Goal: Check status

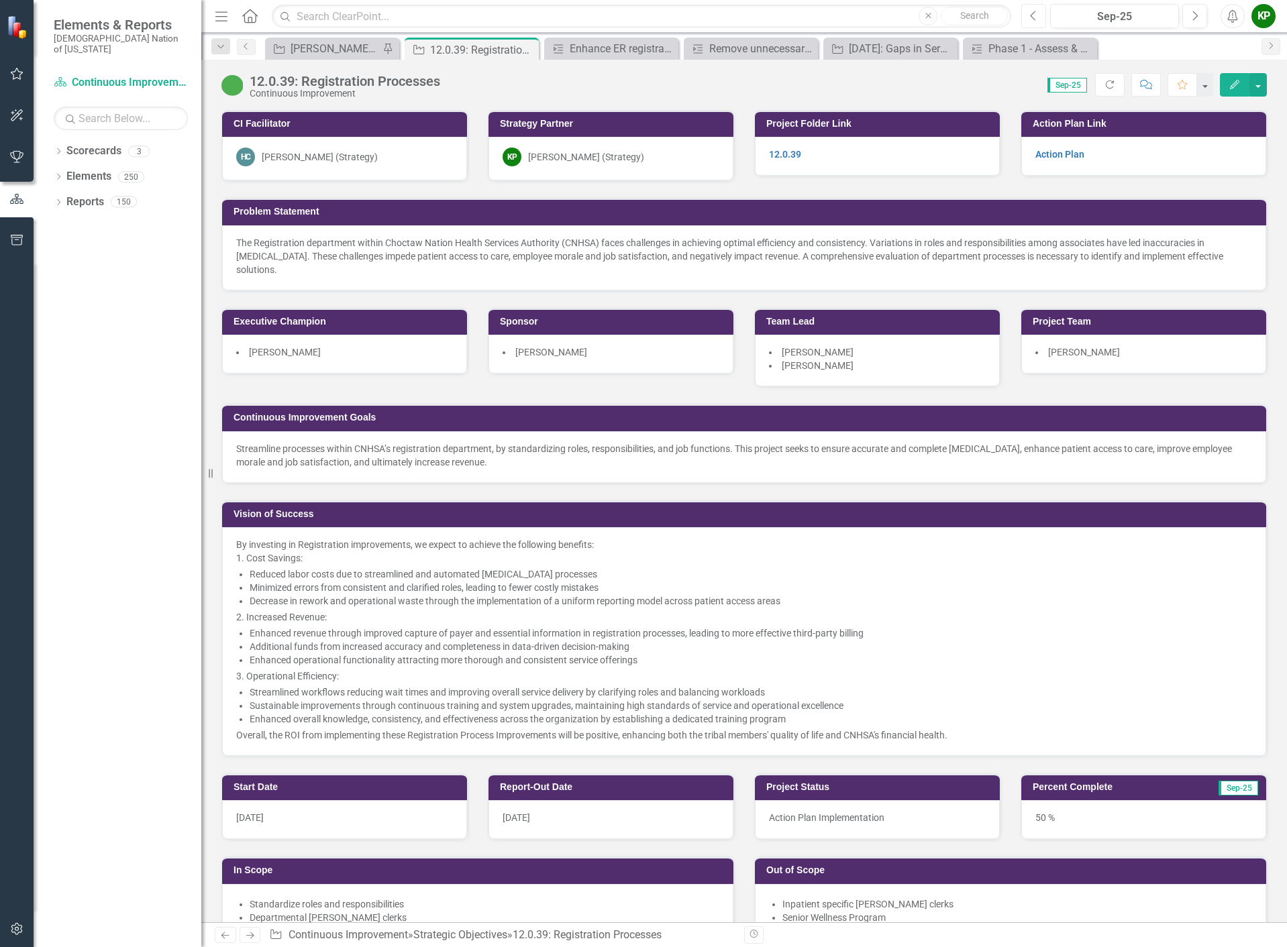
click at [1036, 14] on icon "Previous" at bounding box center [1033, 16] width 7 height 12
click at [1189, 16] on button "Next" at bounding box center [1194, 16] width 25 height 24
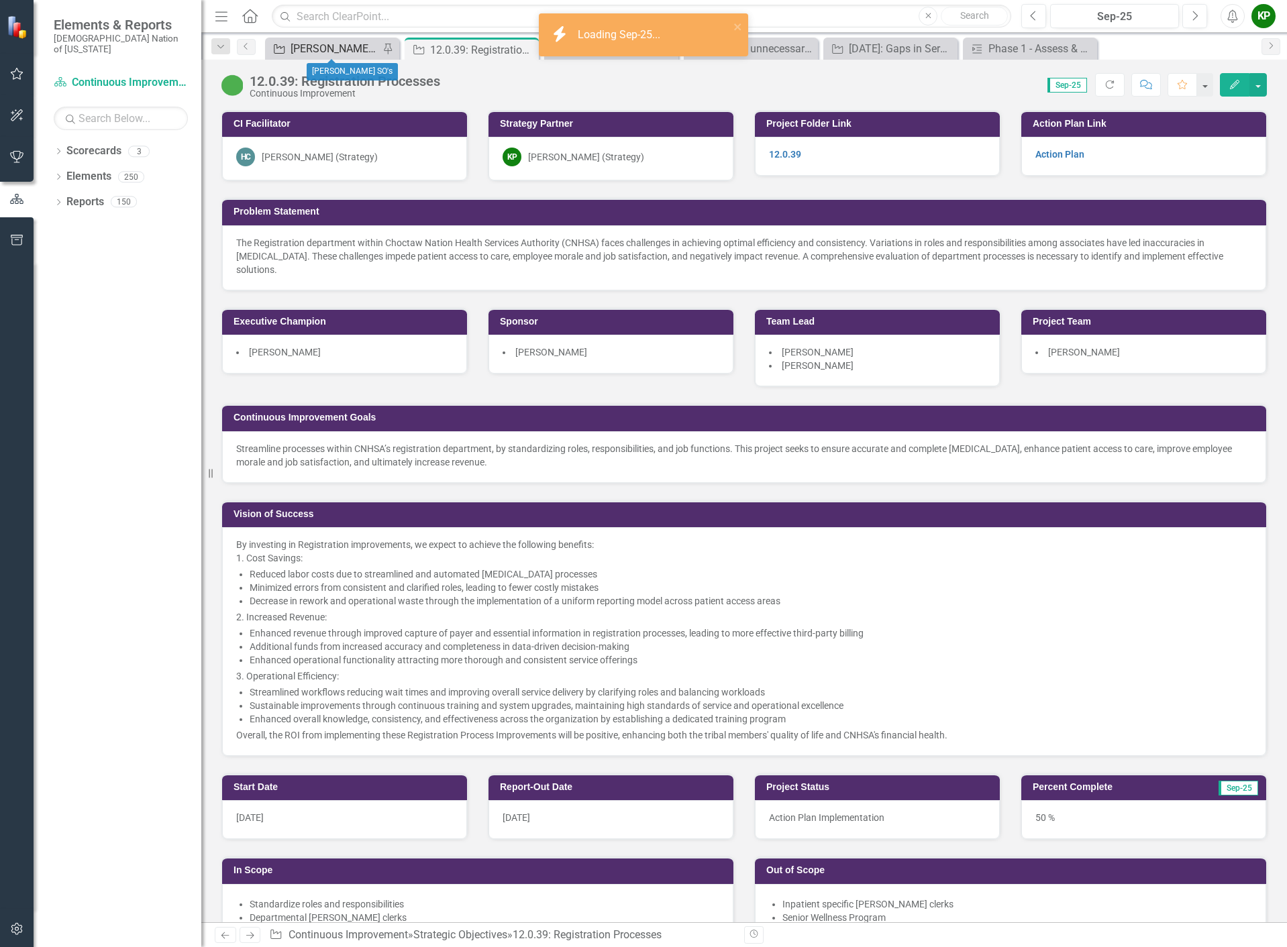
click at [335, 56] on div "[PERSON_NAME] SO's" at bounding box center [334, 48] width 89 height 17
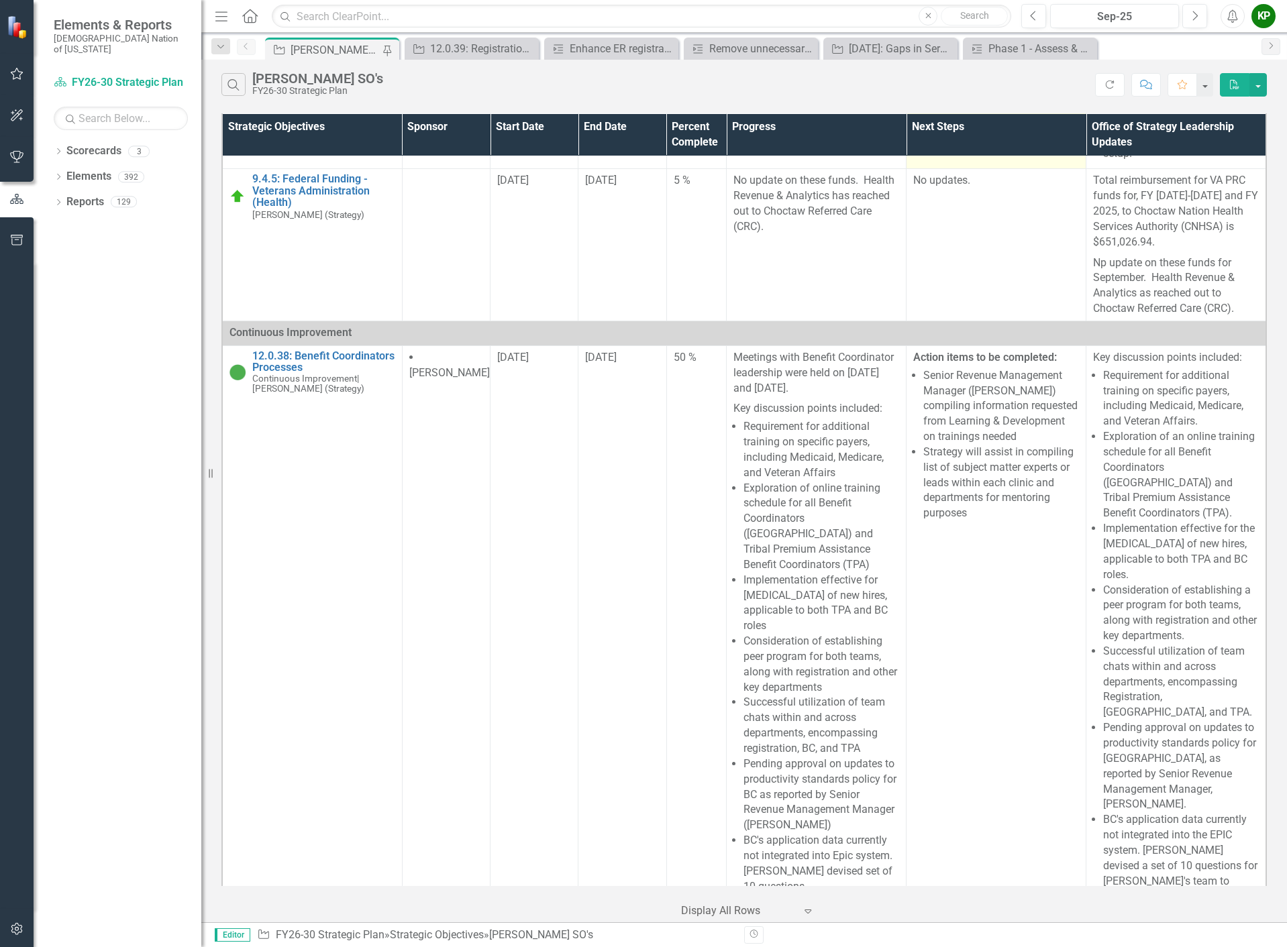
scroll to position [5098, 0]
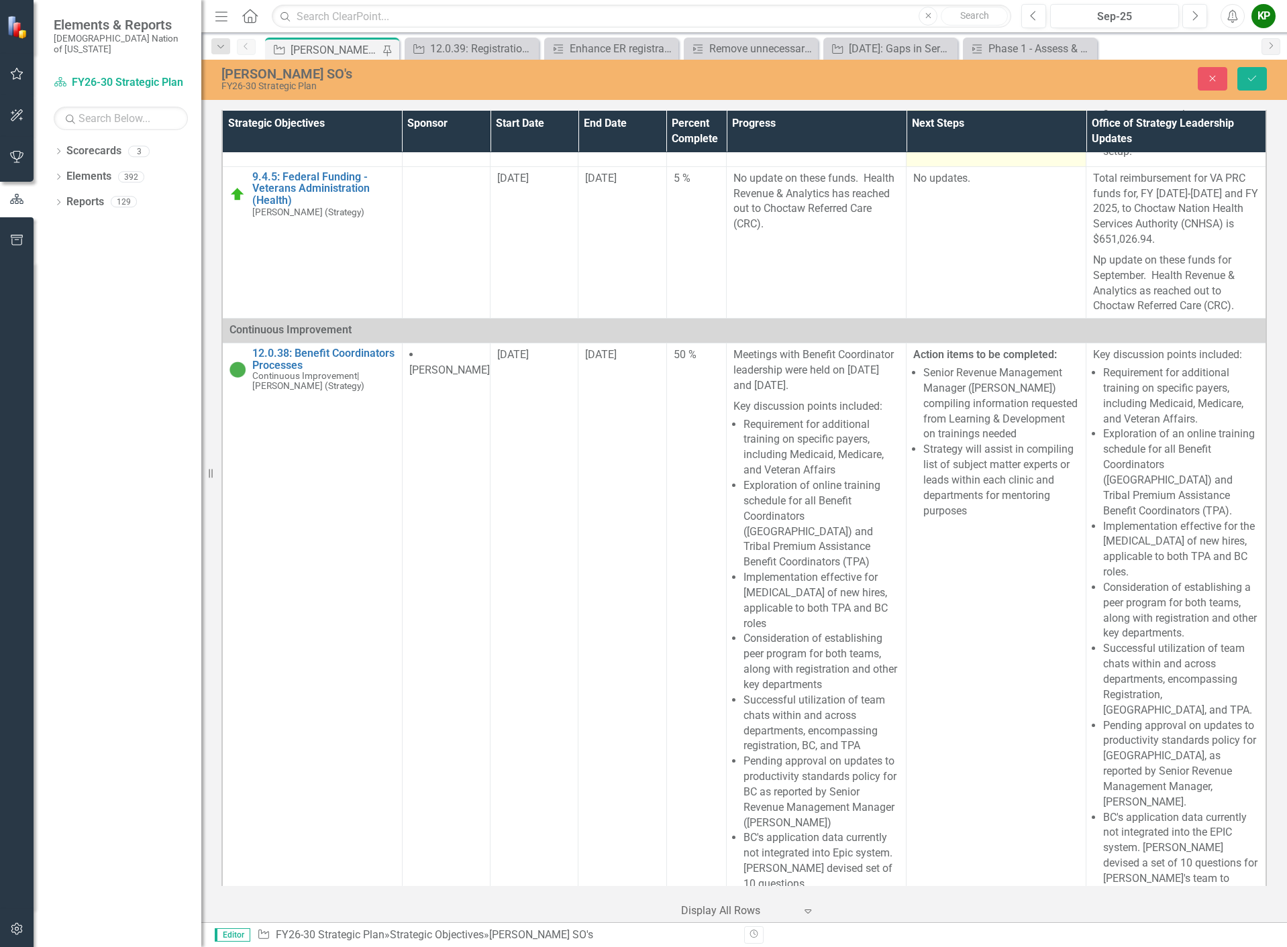
scroll to position [36, 0]
drag, startPoint x: 1058, startPoint y: -170, endPoint x: 940, endPoint y: -168, distance: 118.1
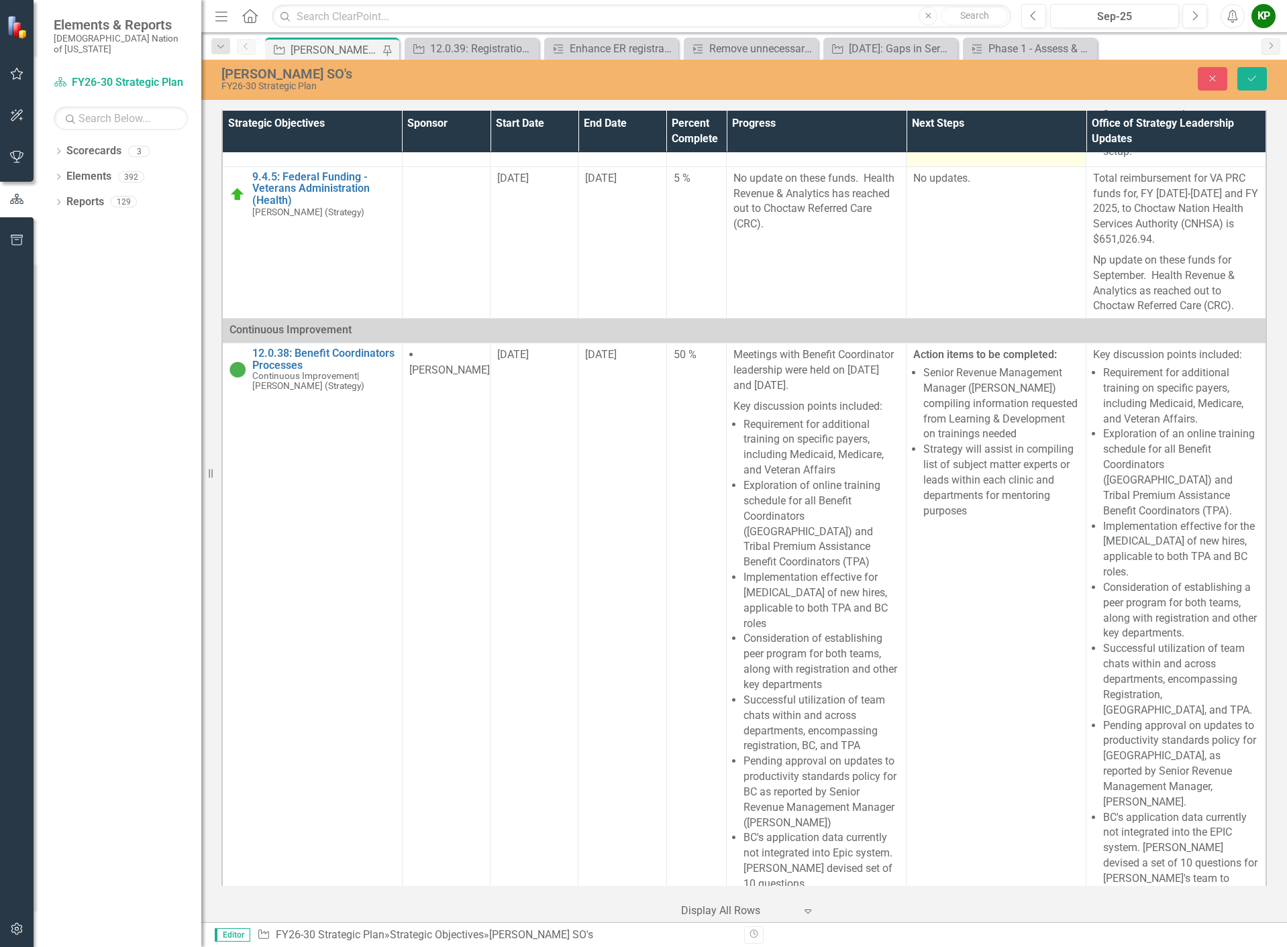
scroll to position [99, 0]
click at [1258, 78] on button "Save" at bounding box center [1252, 78] width 30 height 23
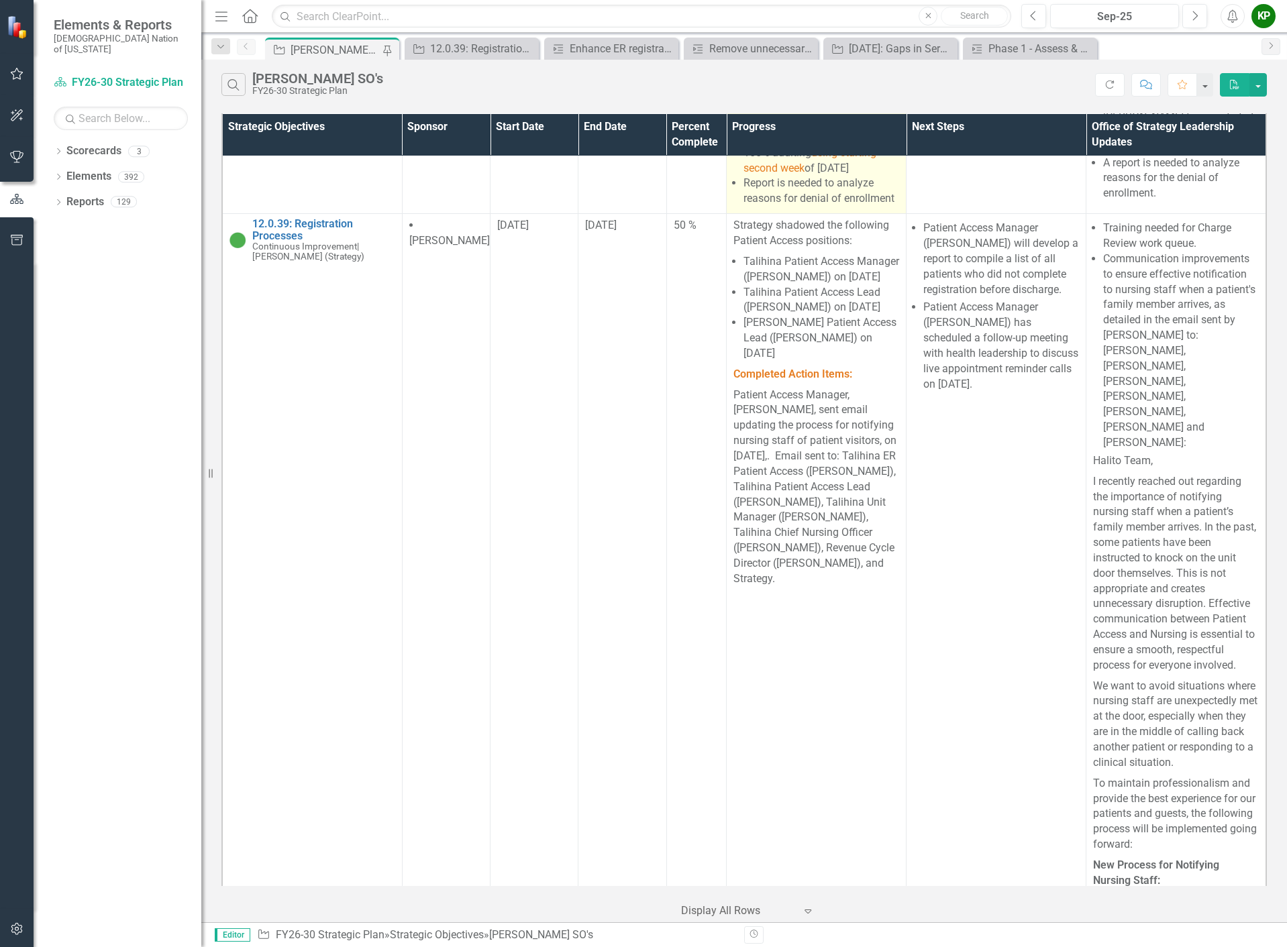
scroll to position [5970, 0]
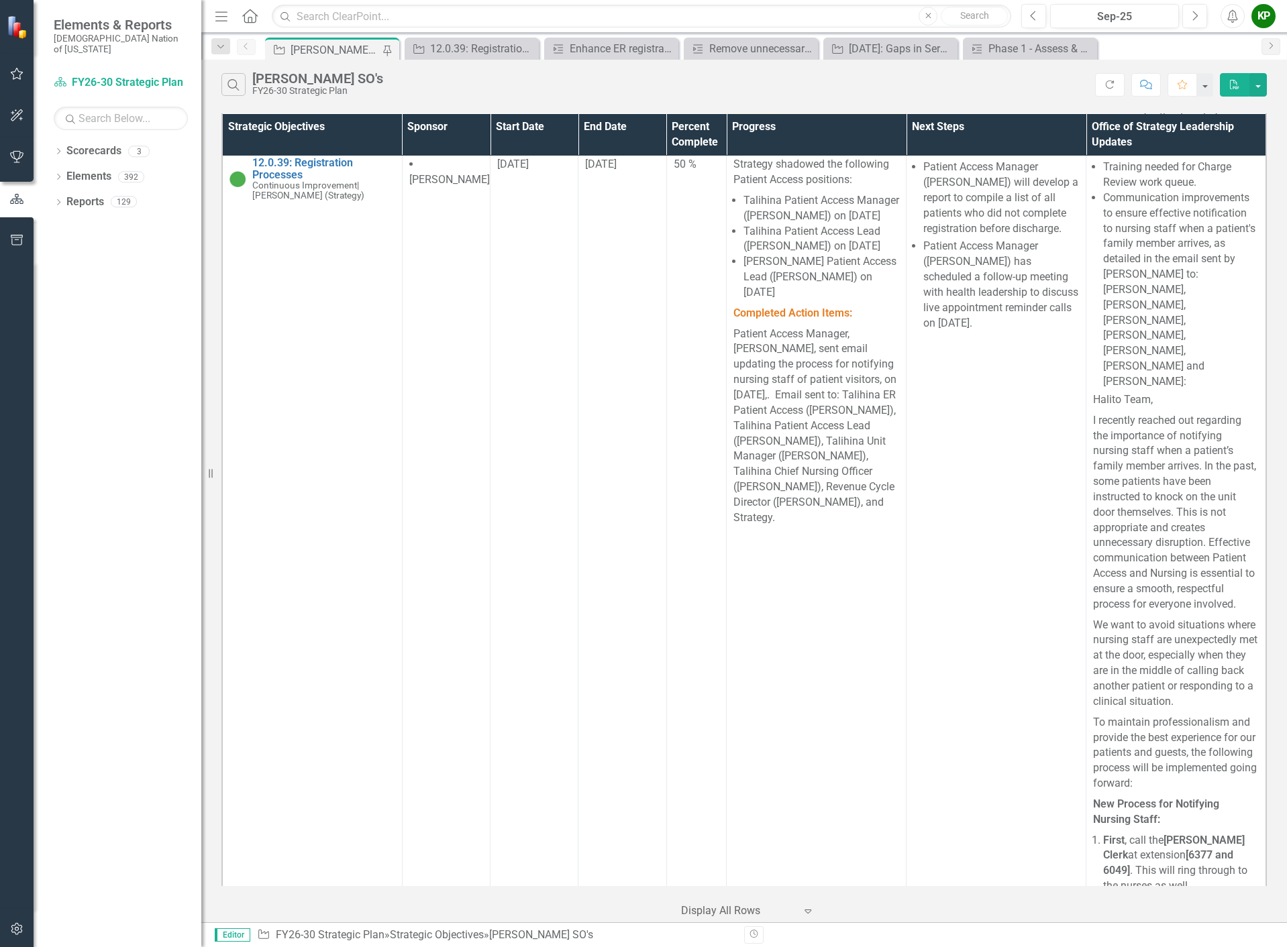
click at [831, 36] on span "[PERSON_NAME]'s team" at bounding box center [814, 29] width 114 height 13
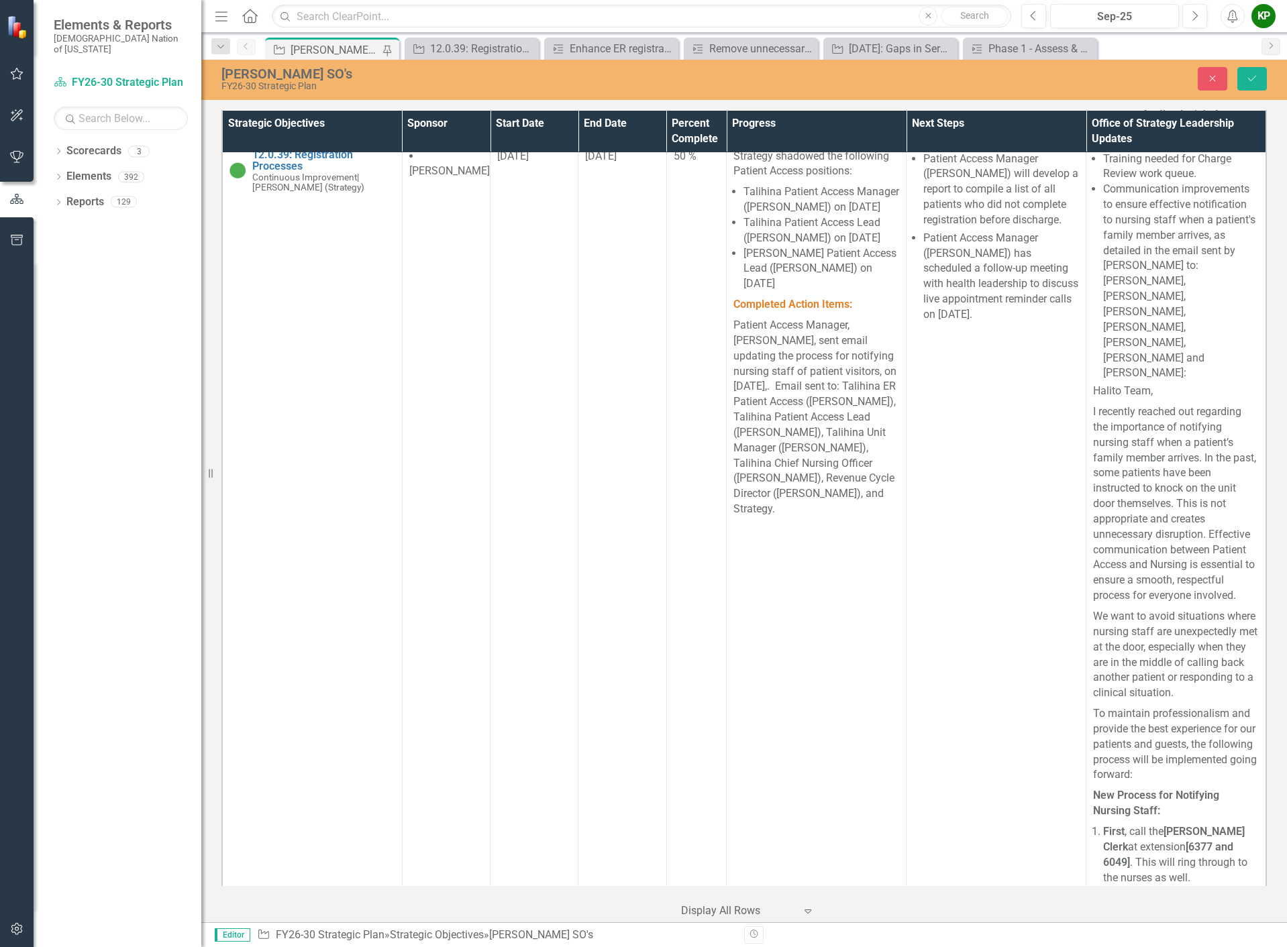
scroll to position [0, 0]
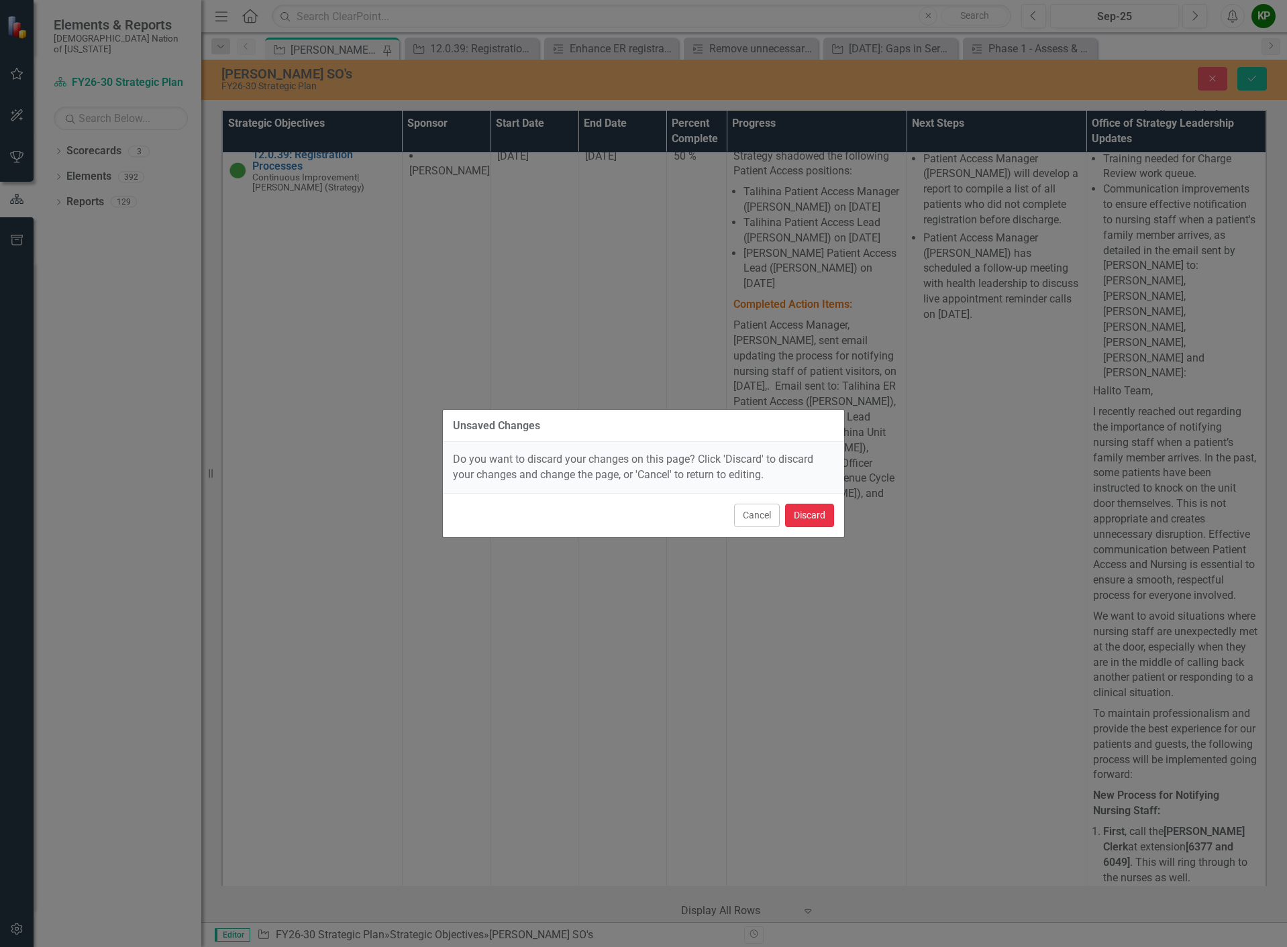
click at [812, 508] on button "Discard" at bounding box center [809, 515] width 49 height 23
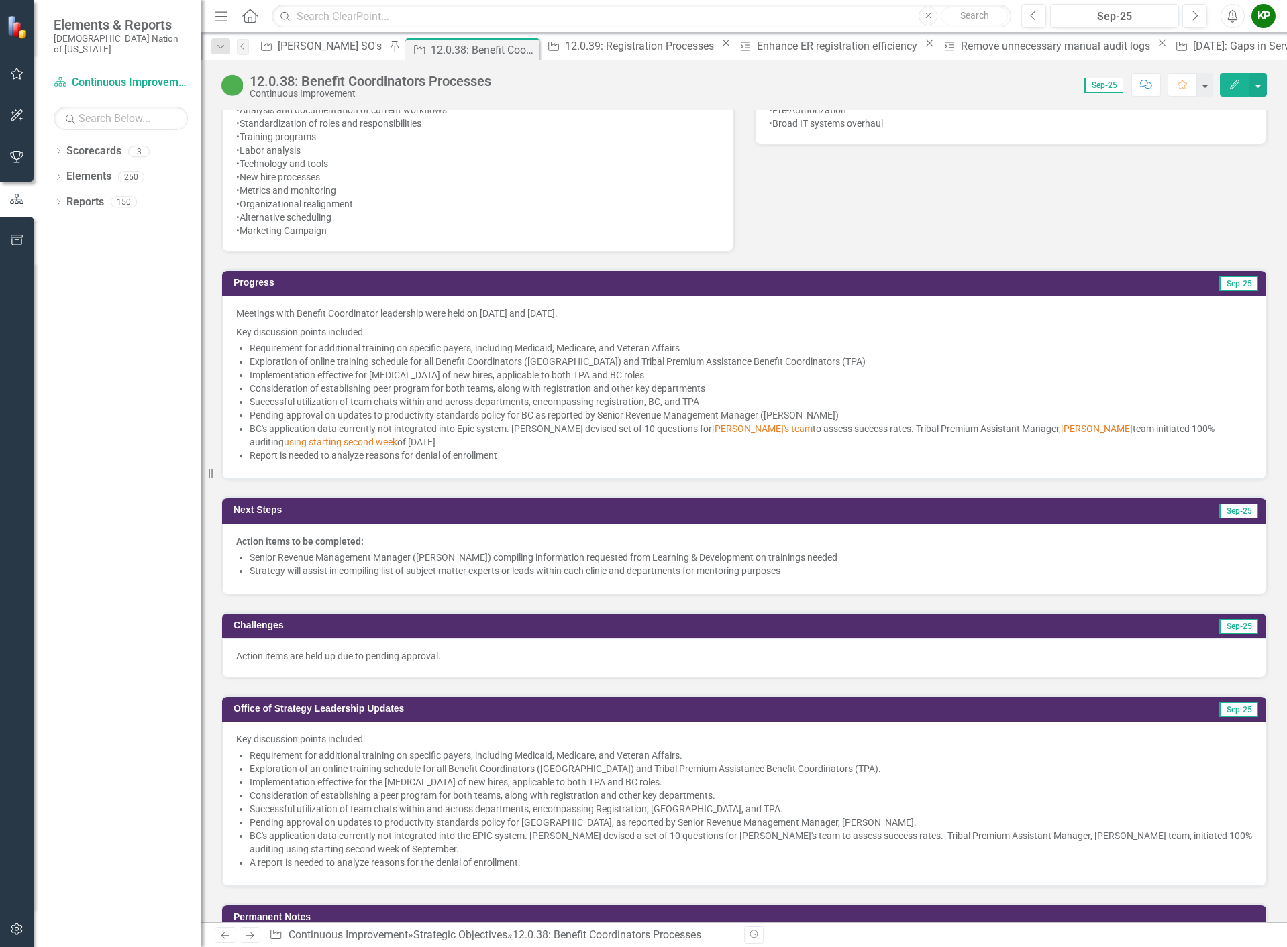
scroll to position [766, 0]
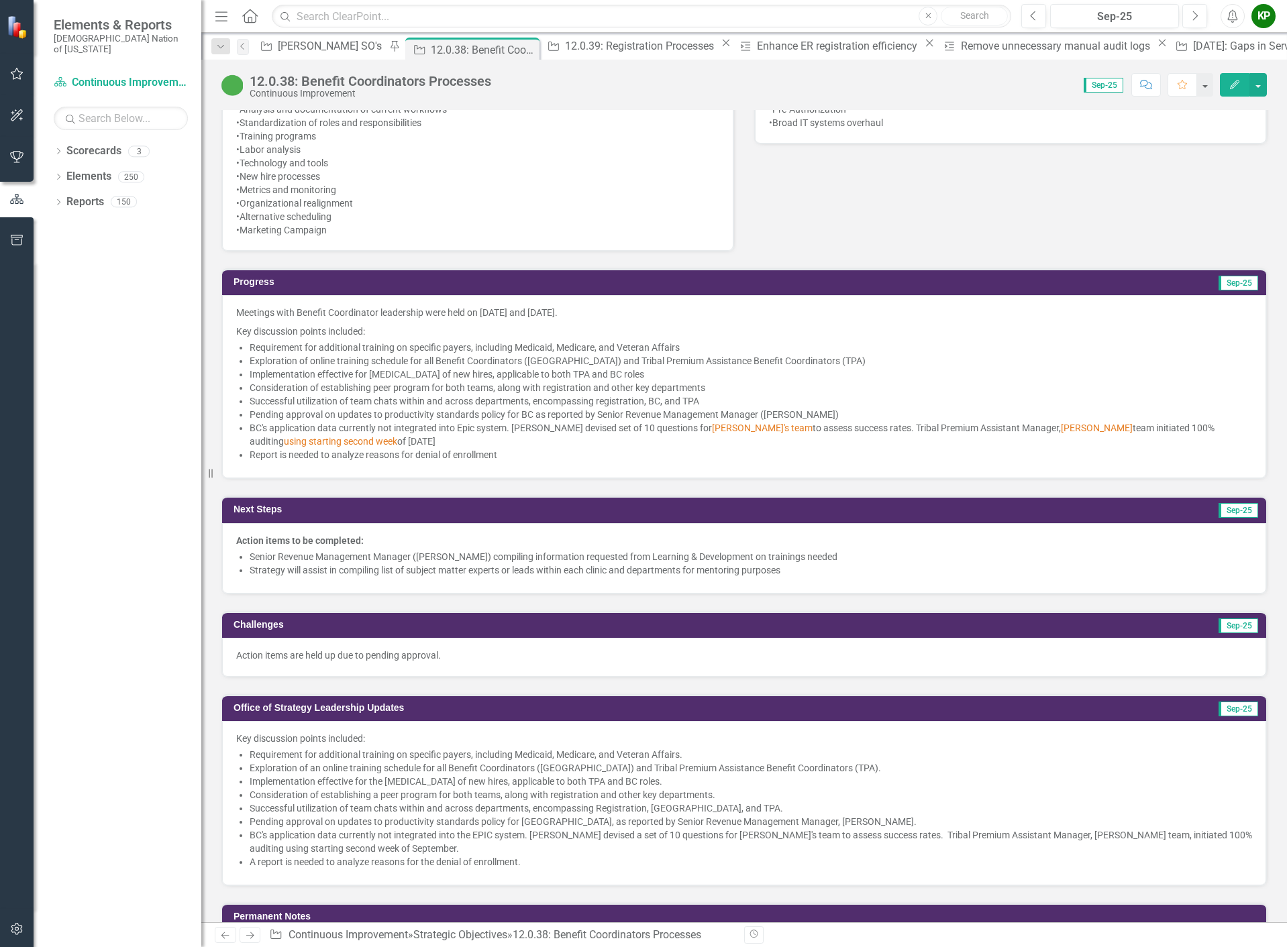
click at [712, 427] on span "[PERSON_NAME]'s team" at bounding box center [762, 428] width 101 height 11
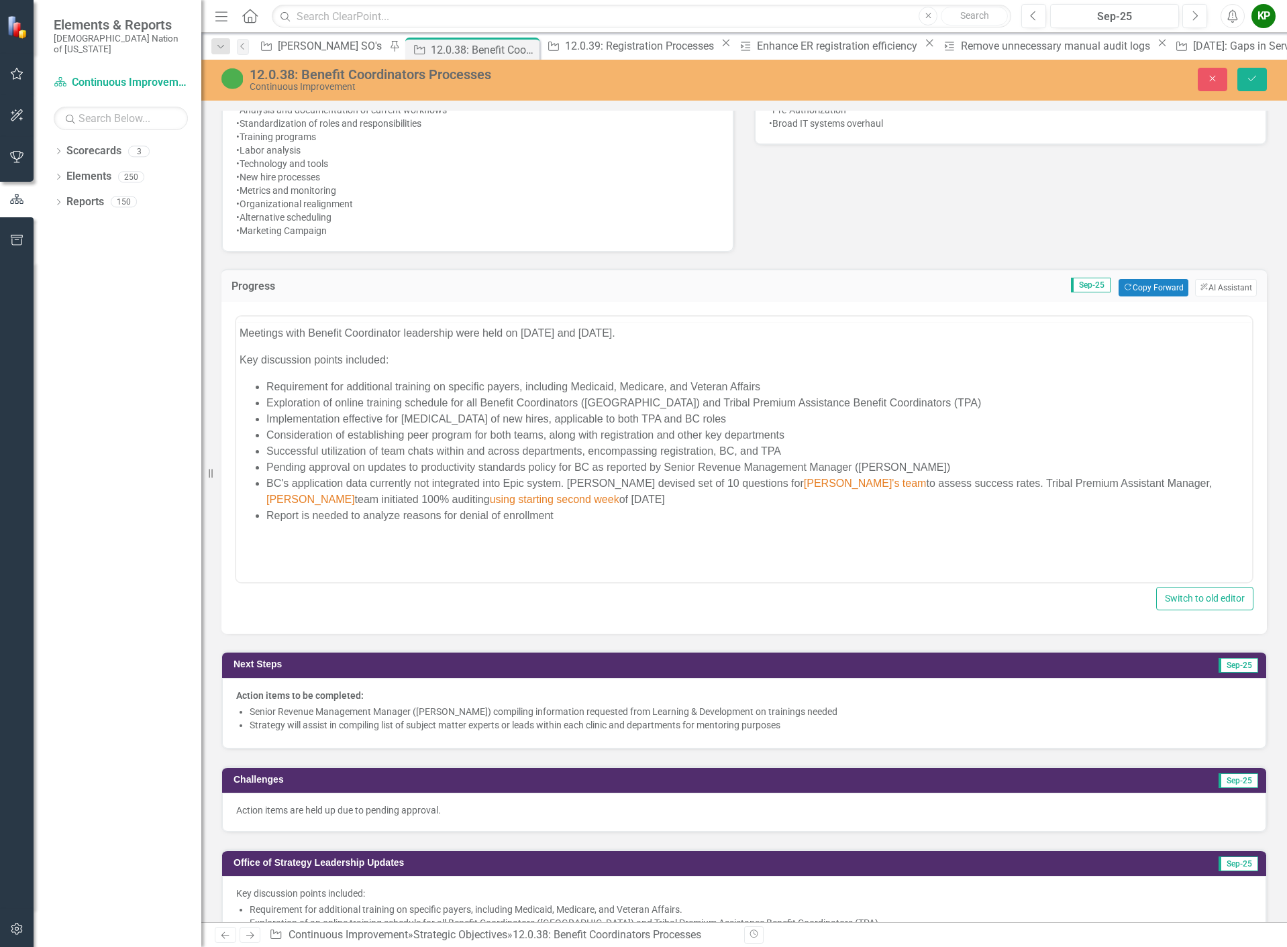
scroll to position [0, 0]
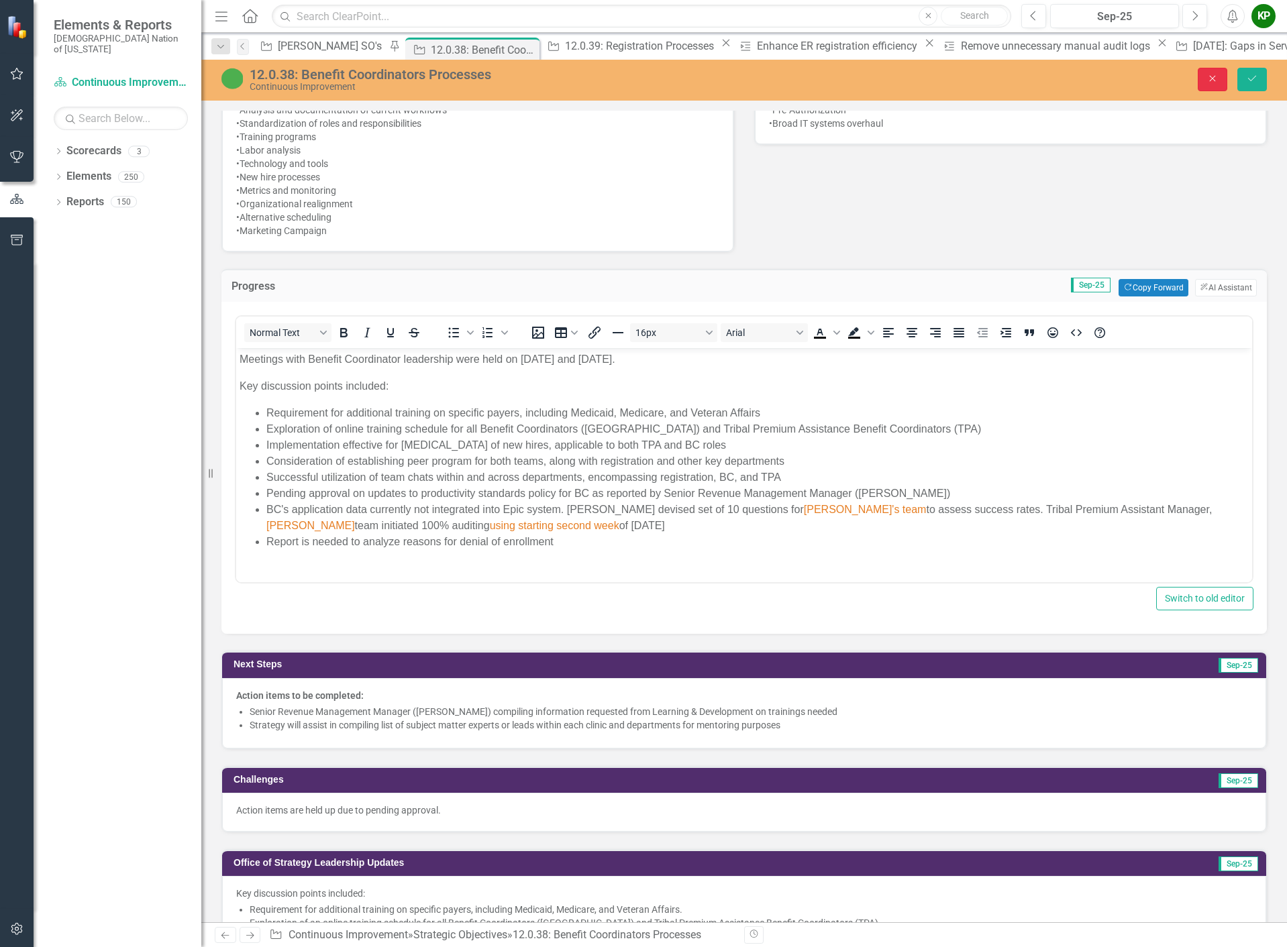
click at [1208, 74] on icon "Close" at bounding box center [1212, 78] width 12 height 9
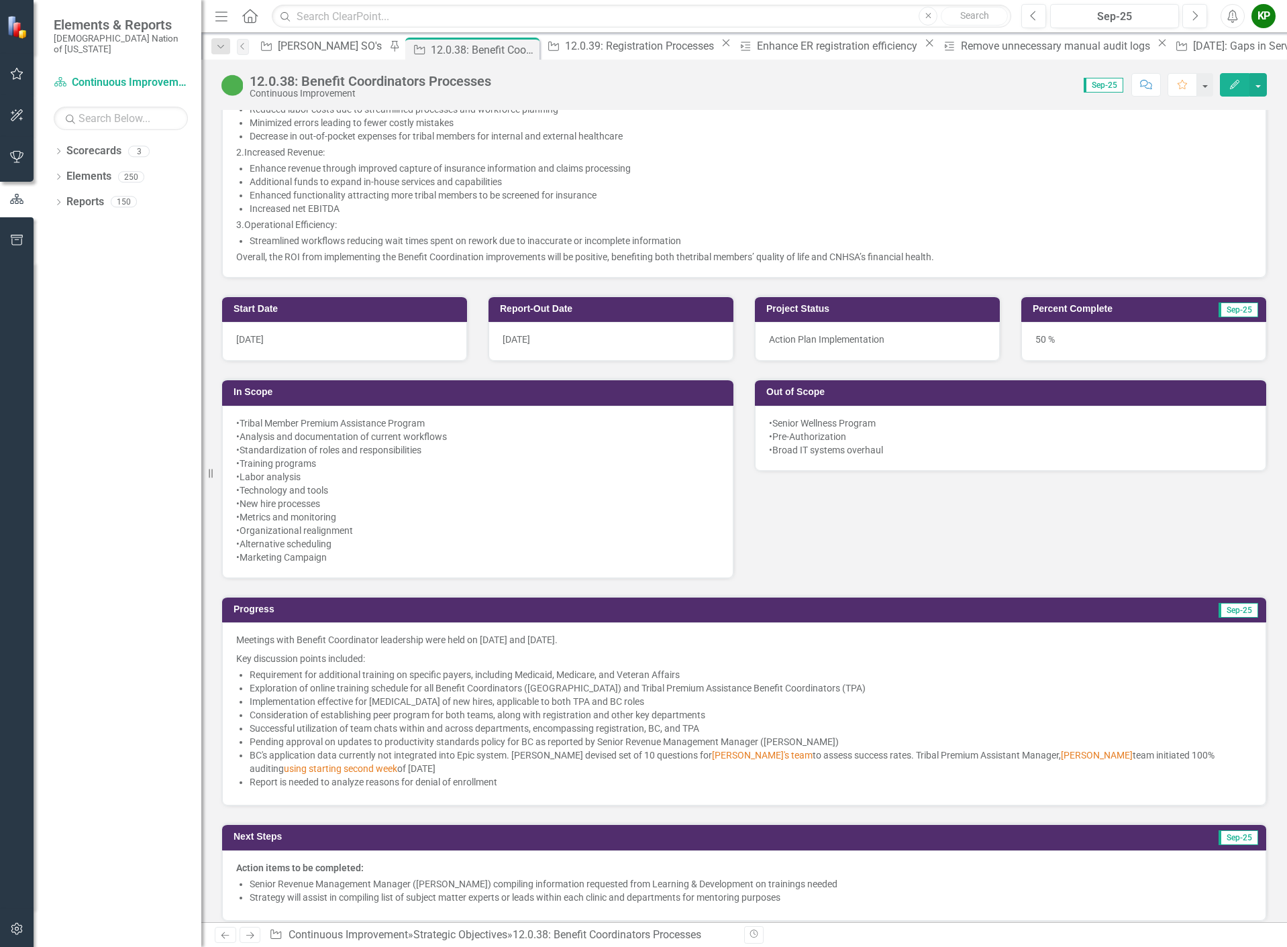
scroll to position [431, 0]
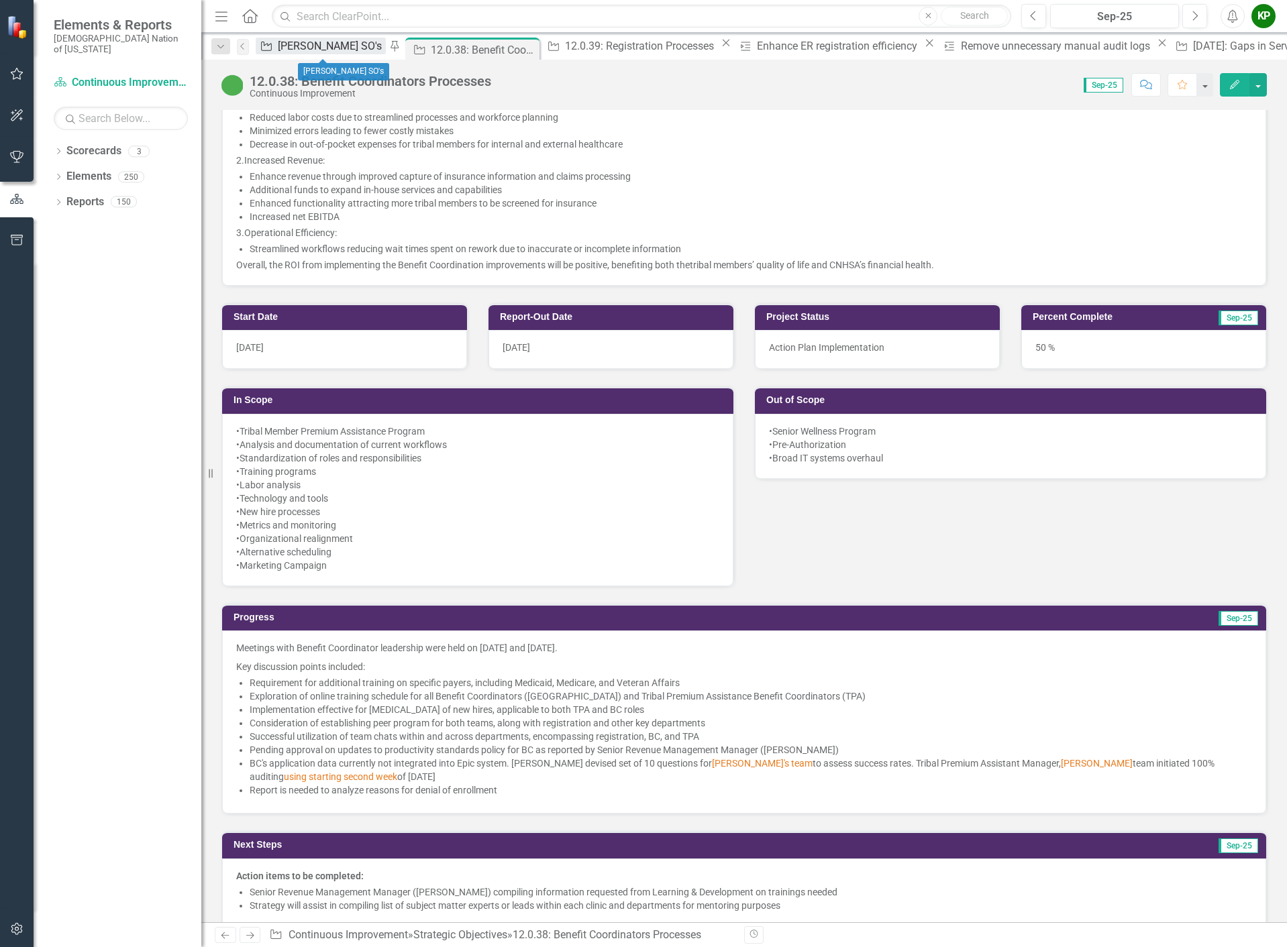
click at [331, 45] on div "[PERSON_NAME] SO's" at bounding box center [332, 46] width 108 height 17
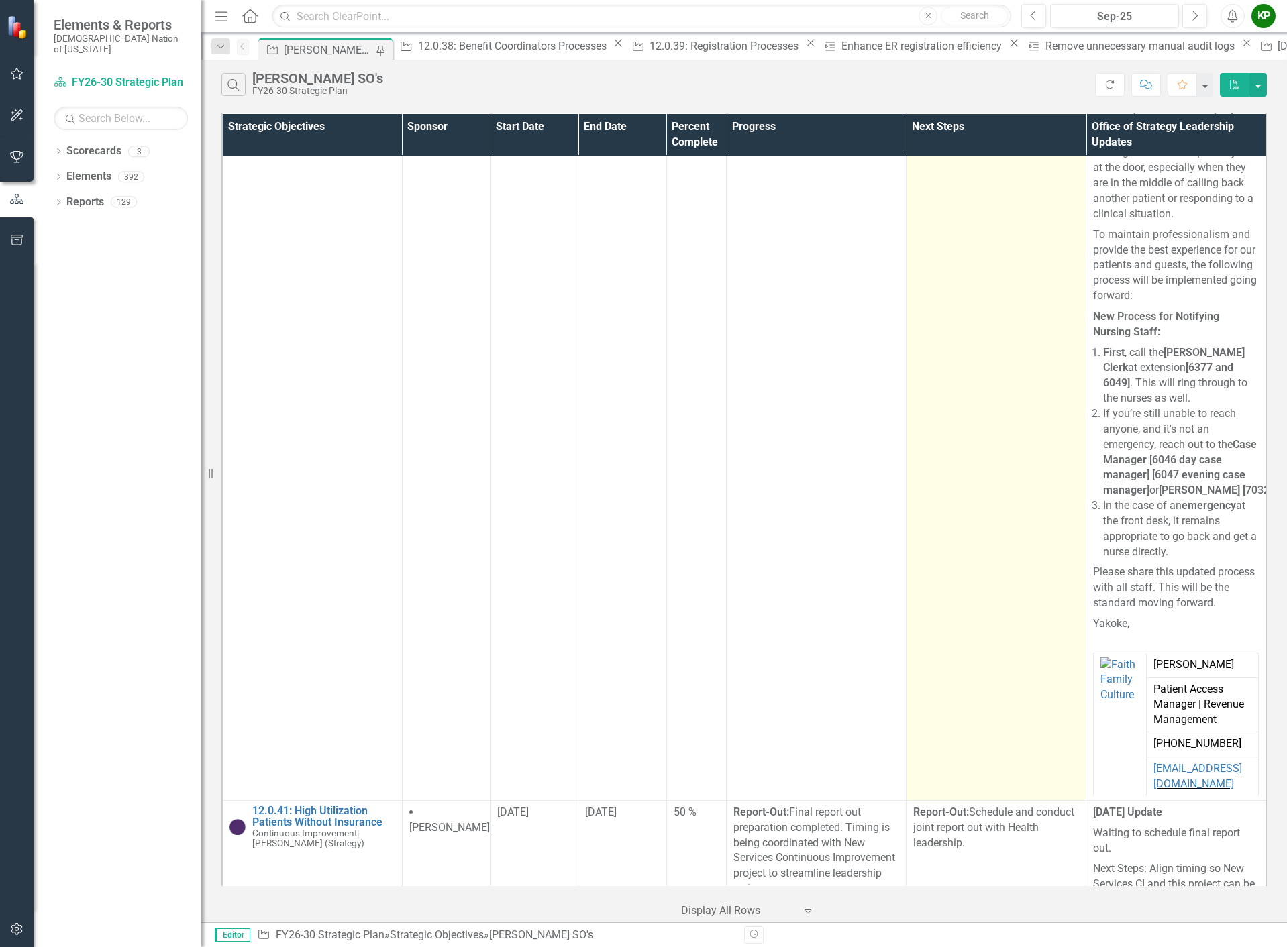
scroll to position [6100, 0]
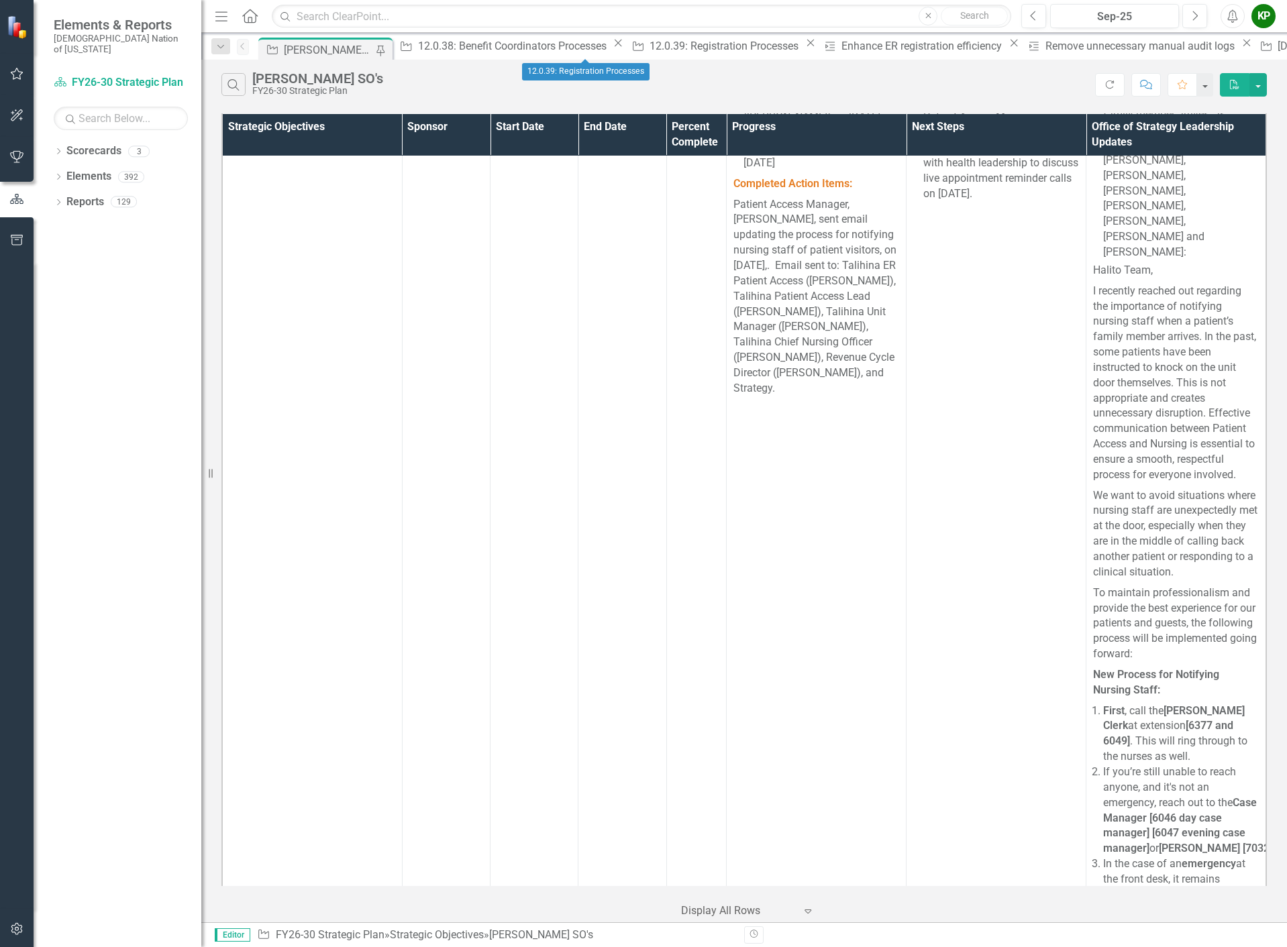
click at [804, 48] on icon "Close" at bounding box center [810, 43] width 13 height 11
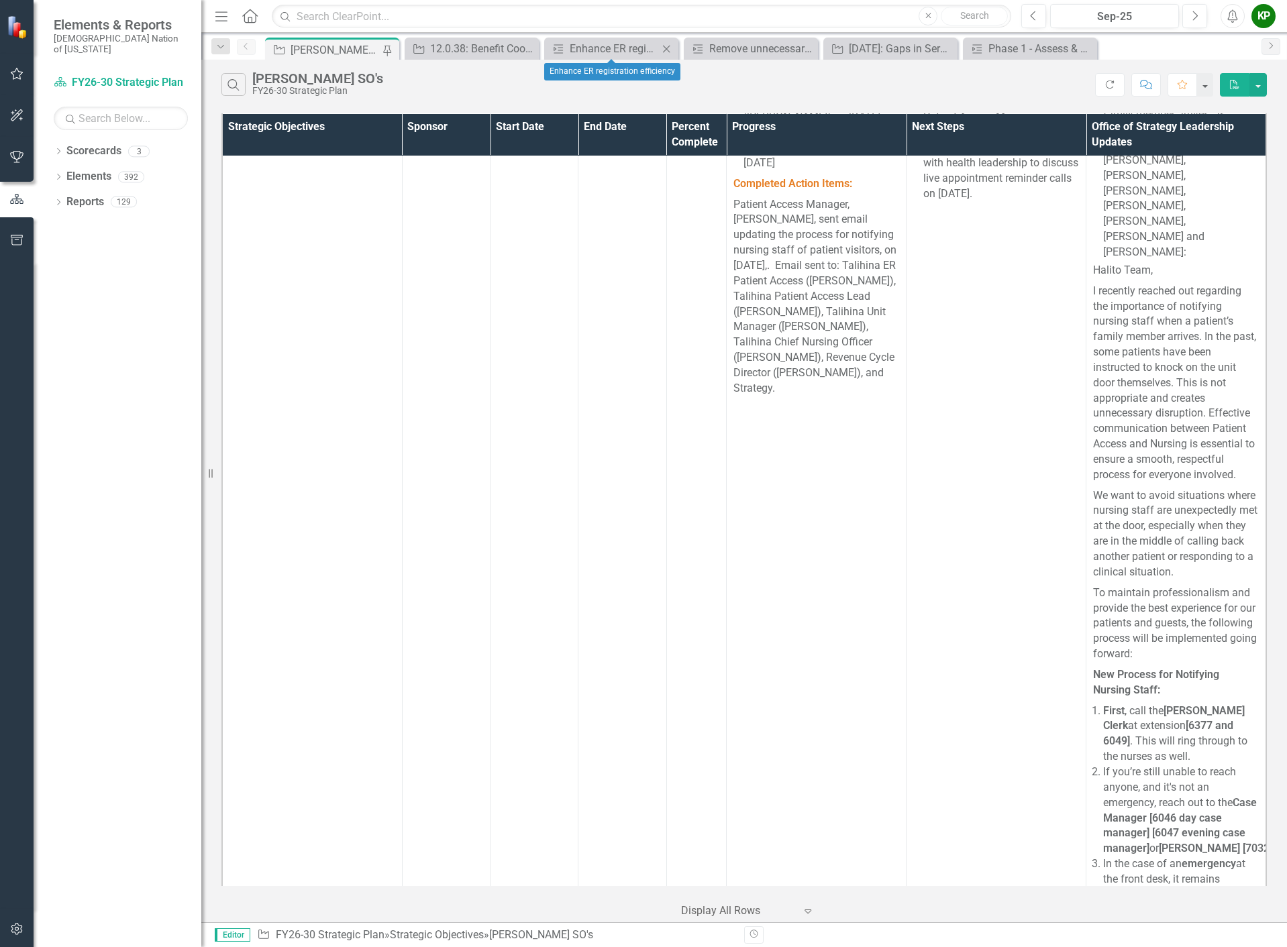
click at [659, 48] on icon "Close" at bounding box center [665, 49] width 13 height 11
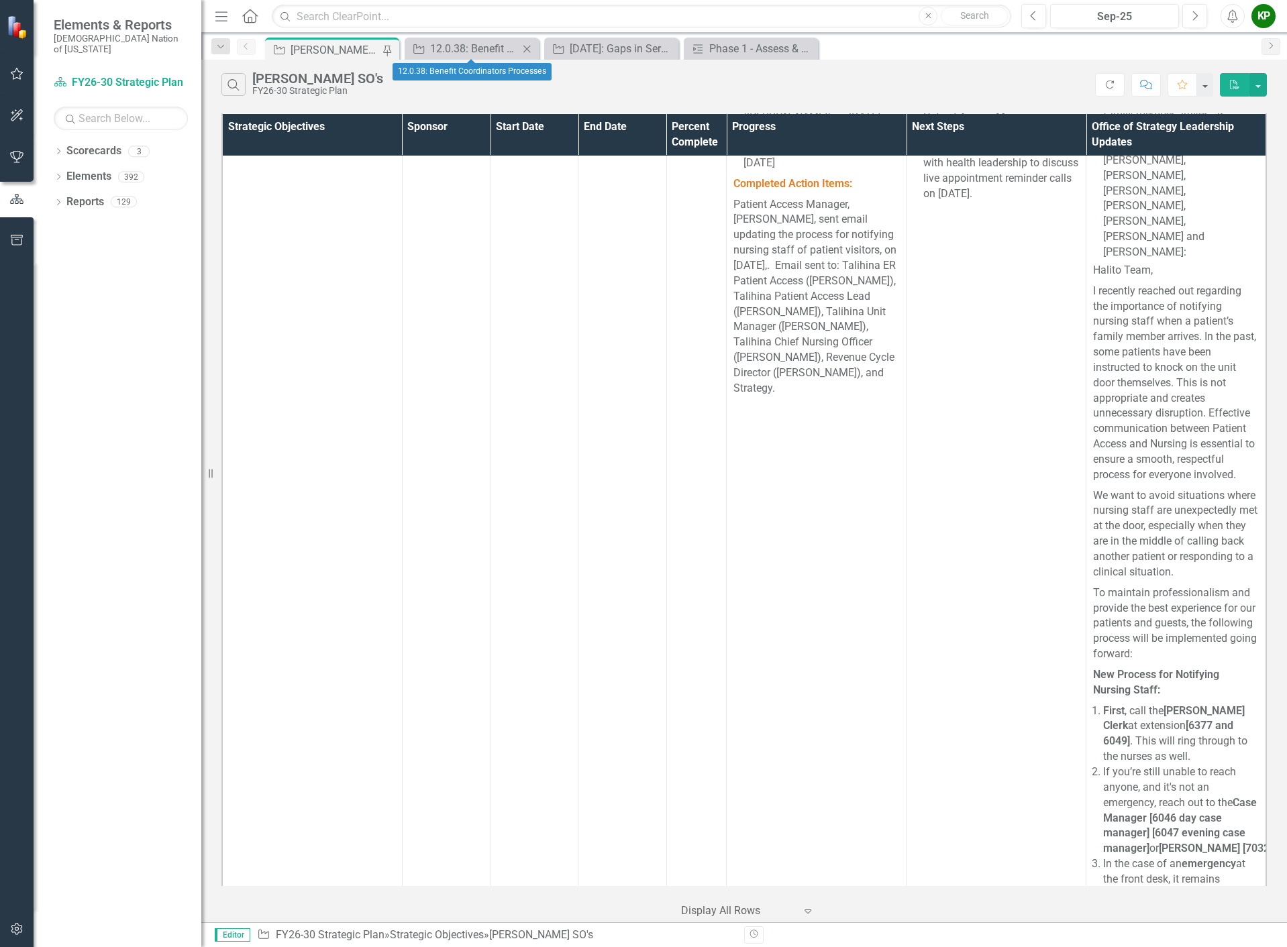
click at [527, 44] on icon "Close" at bounding box center [526, 49] width 13 height 11
click at [529, 48] on icon "Close" at bounding box center [526, 49] width 13 height 11
click at [529, 47] on icon at bounding box center [526, 48] width 7 height 7
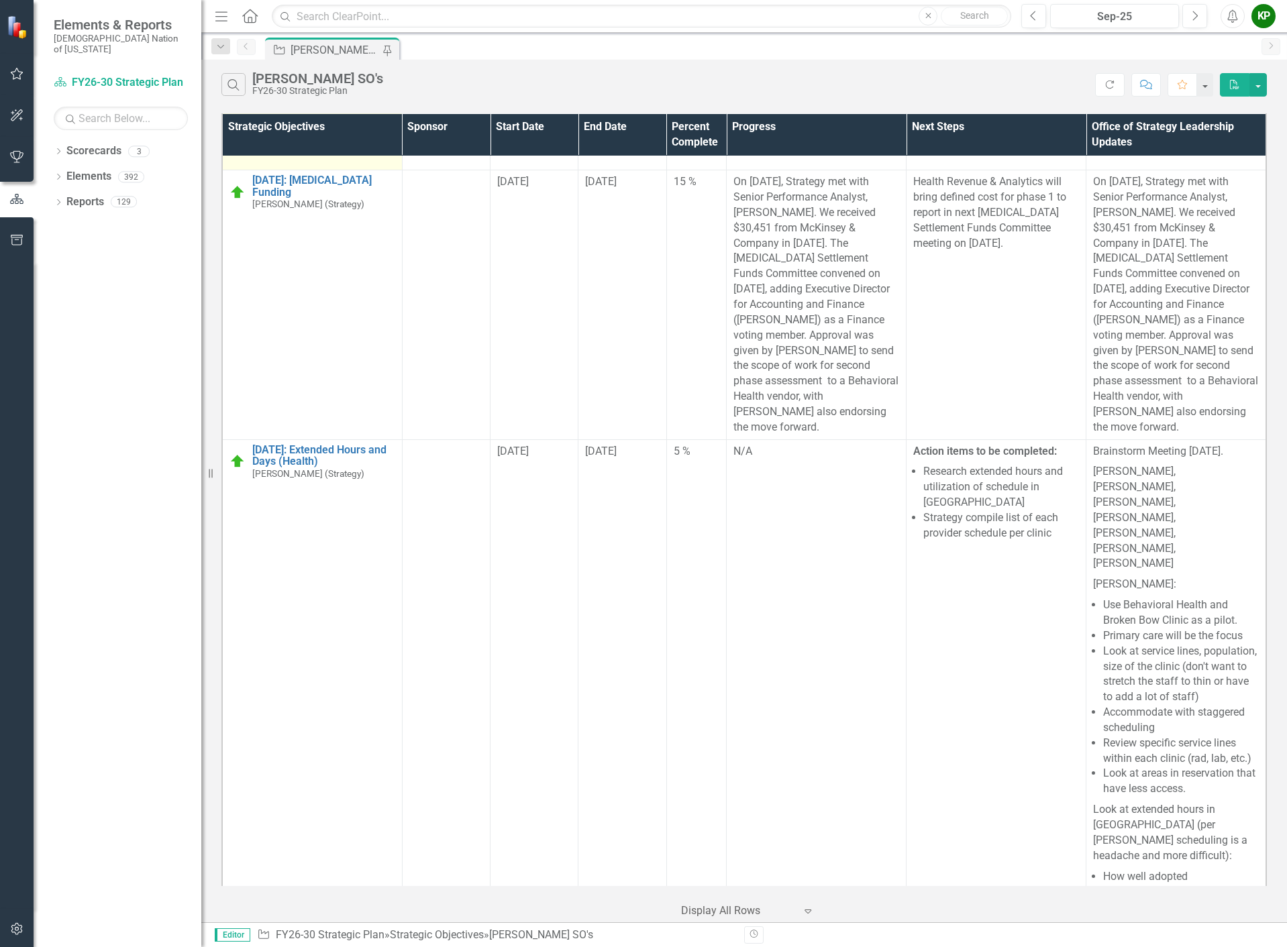
scroll to position [3618, 0]
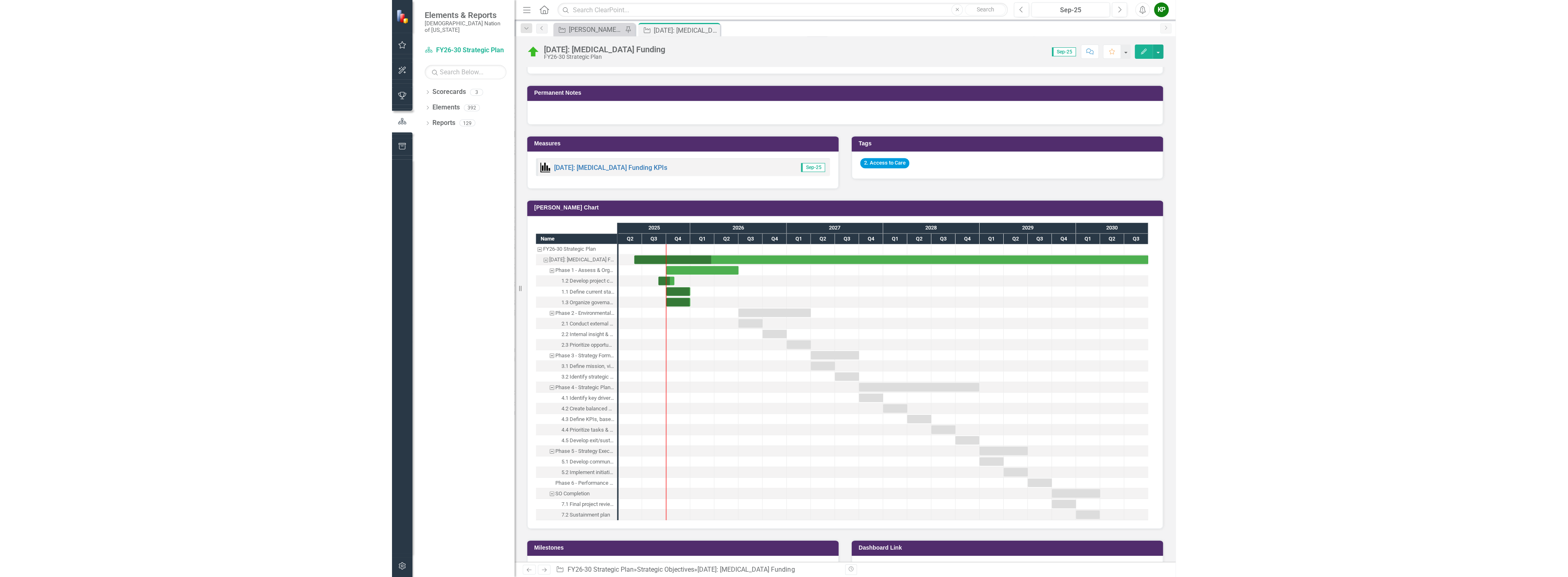
scroll to position [449, 0]
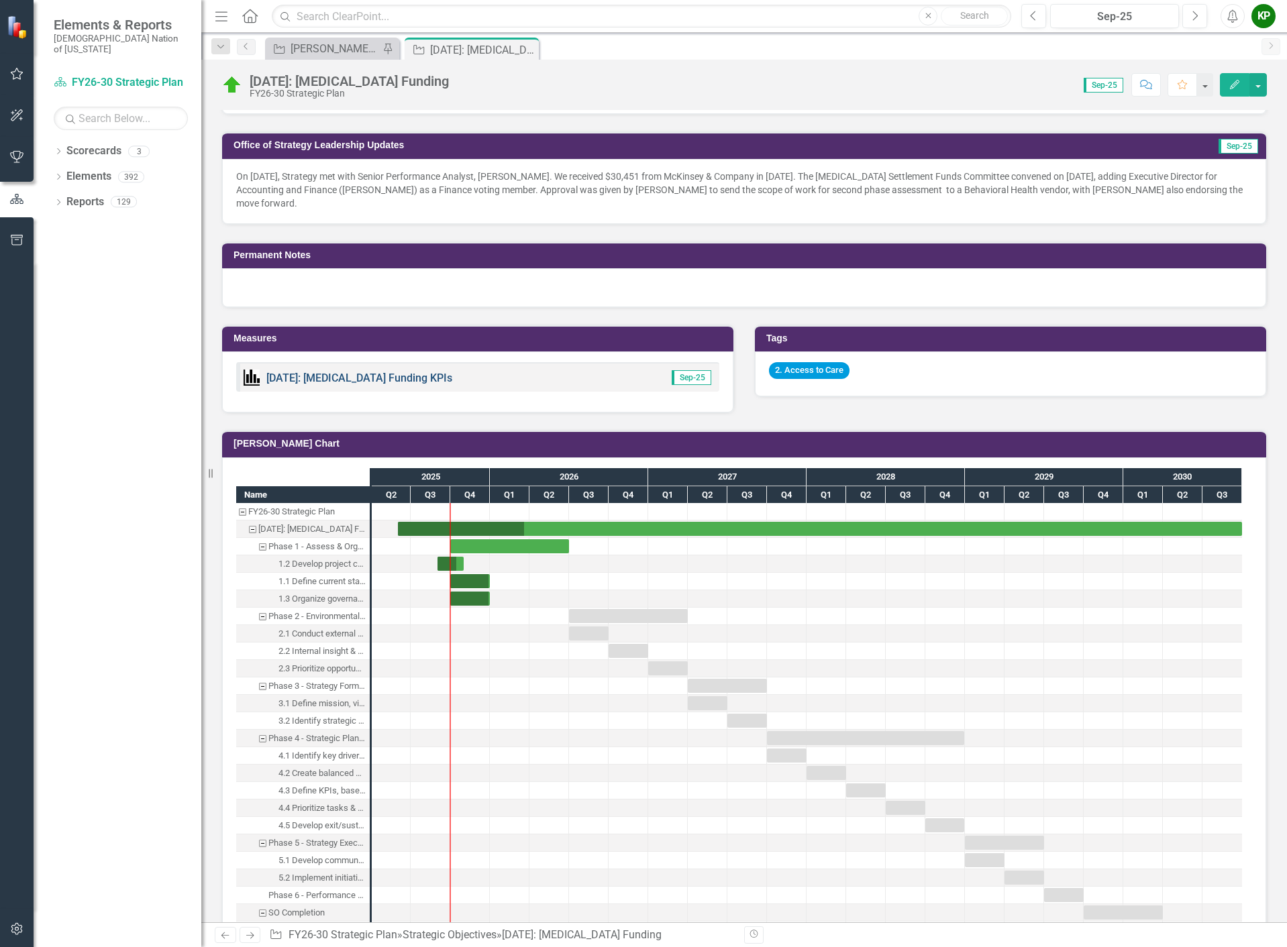
click at [319, 375] on link "[DATE]: [MEDICAL_DATA] Funding KPIs" at bounding box center [359, 378] width 186 height 13
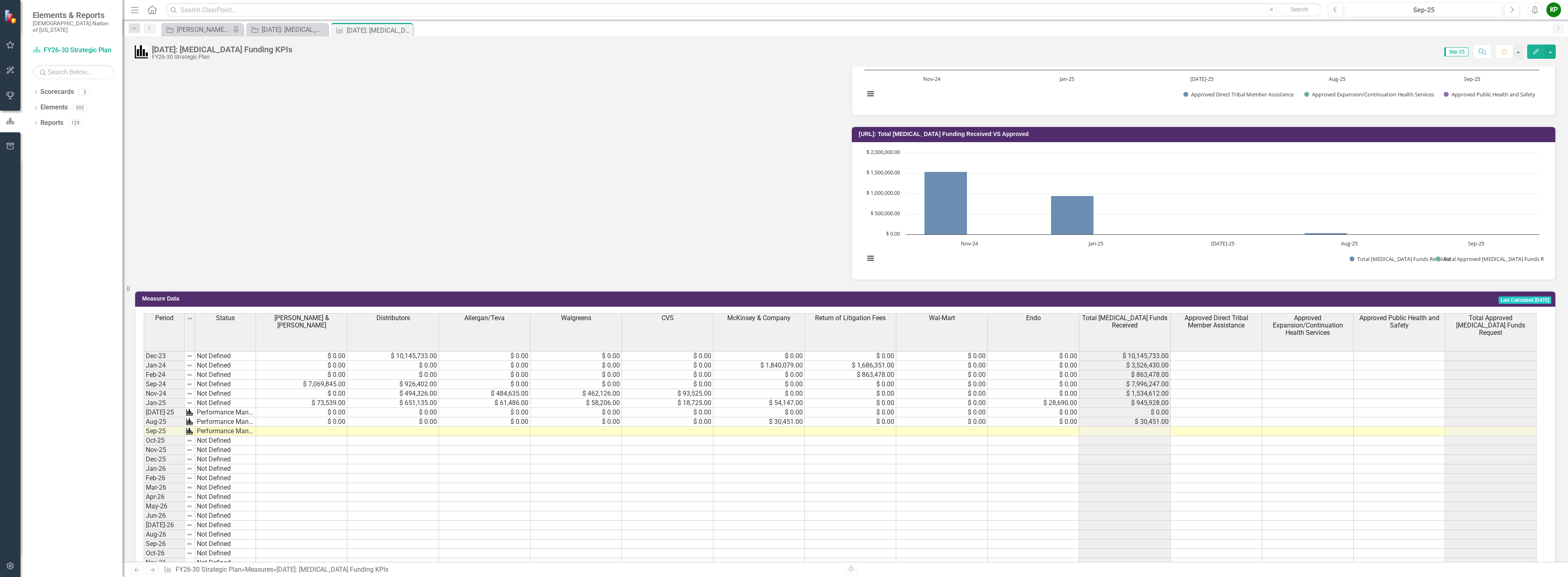
scroll to position [612, 0]
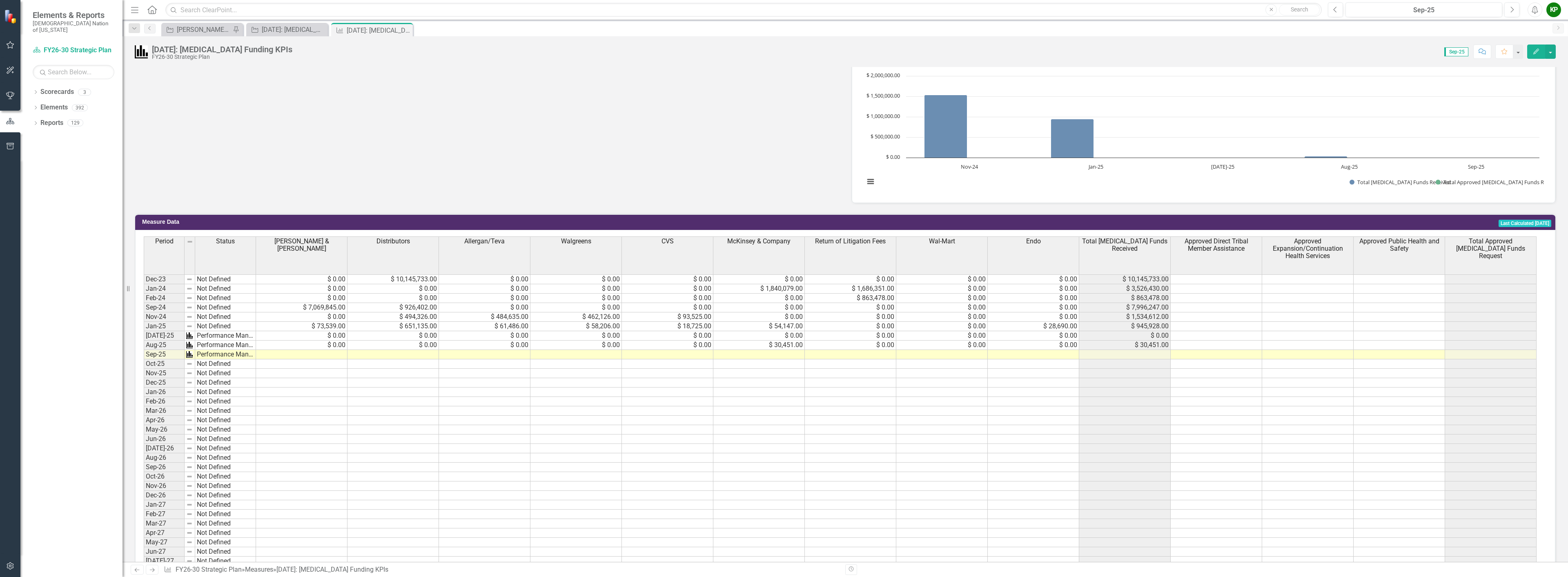
click at [783, 343] on td at bounding box center [1216, 344] width 91 height 9
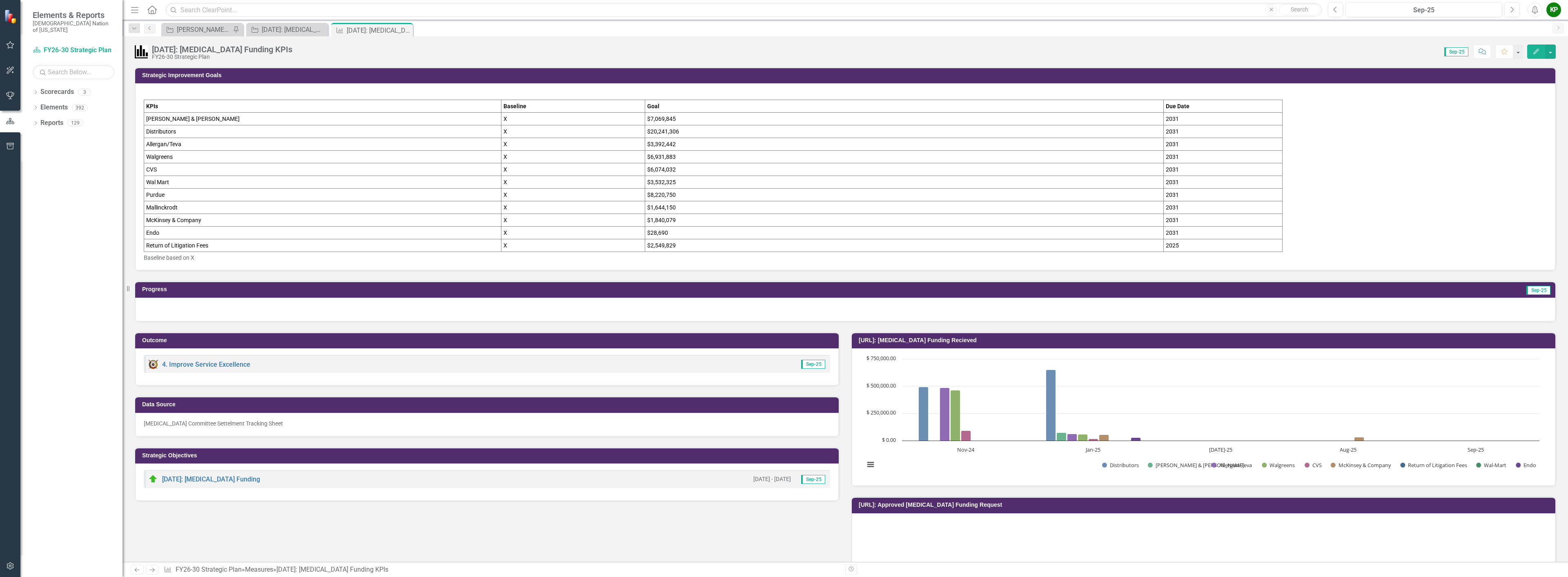
scroll to position [612, 0]
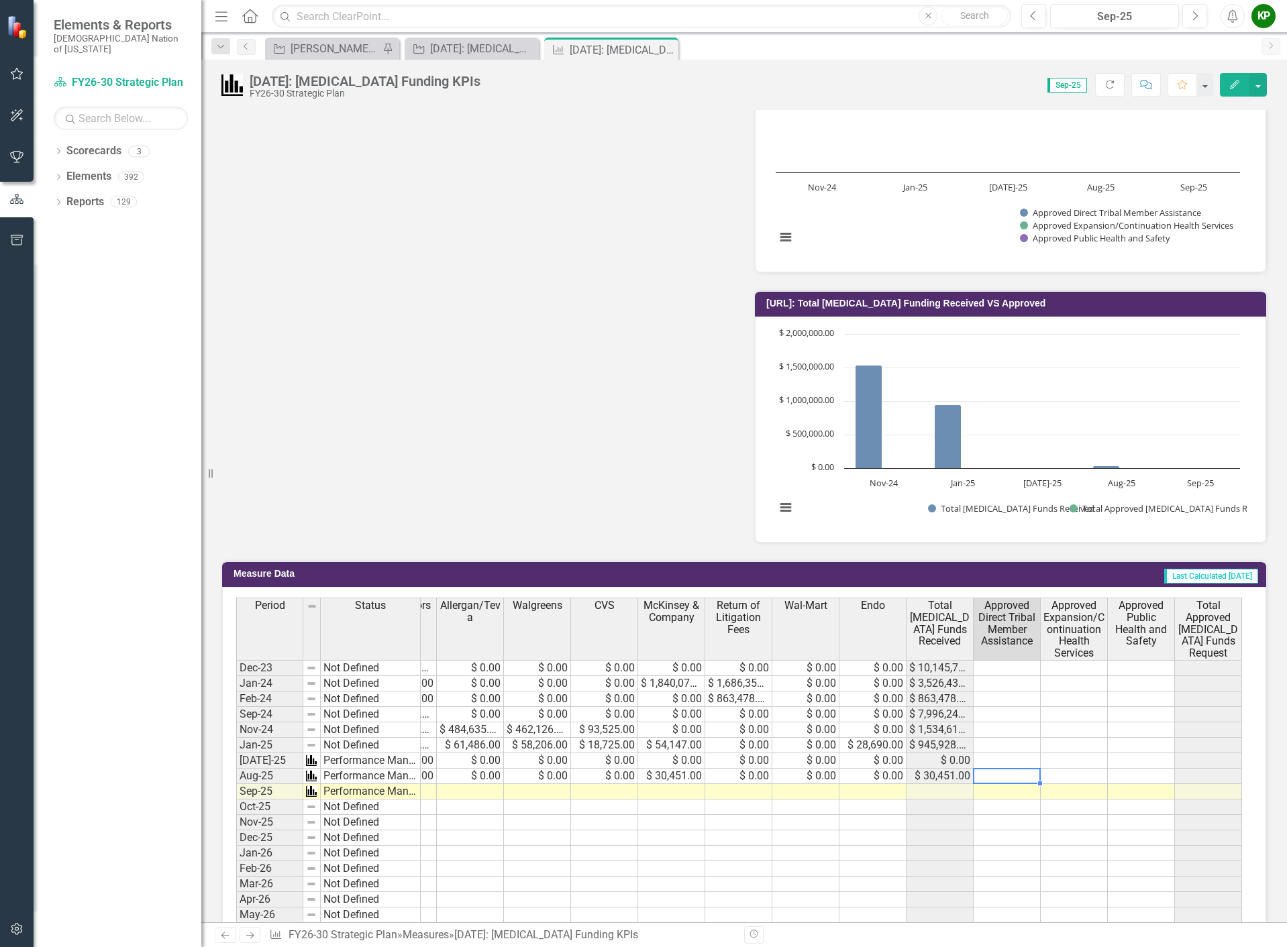
scroll to position [853, 0]
